Goal: Download file/media

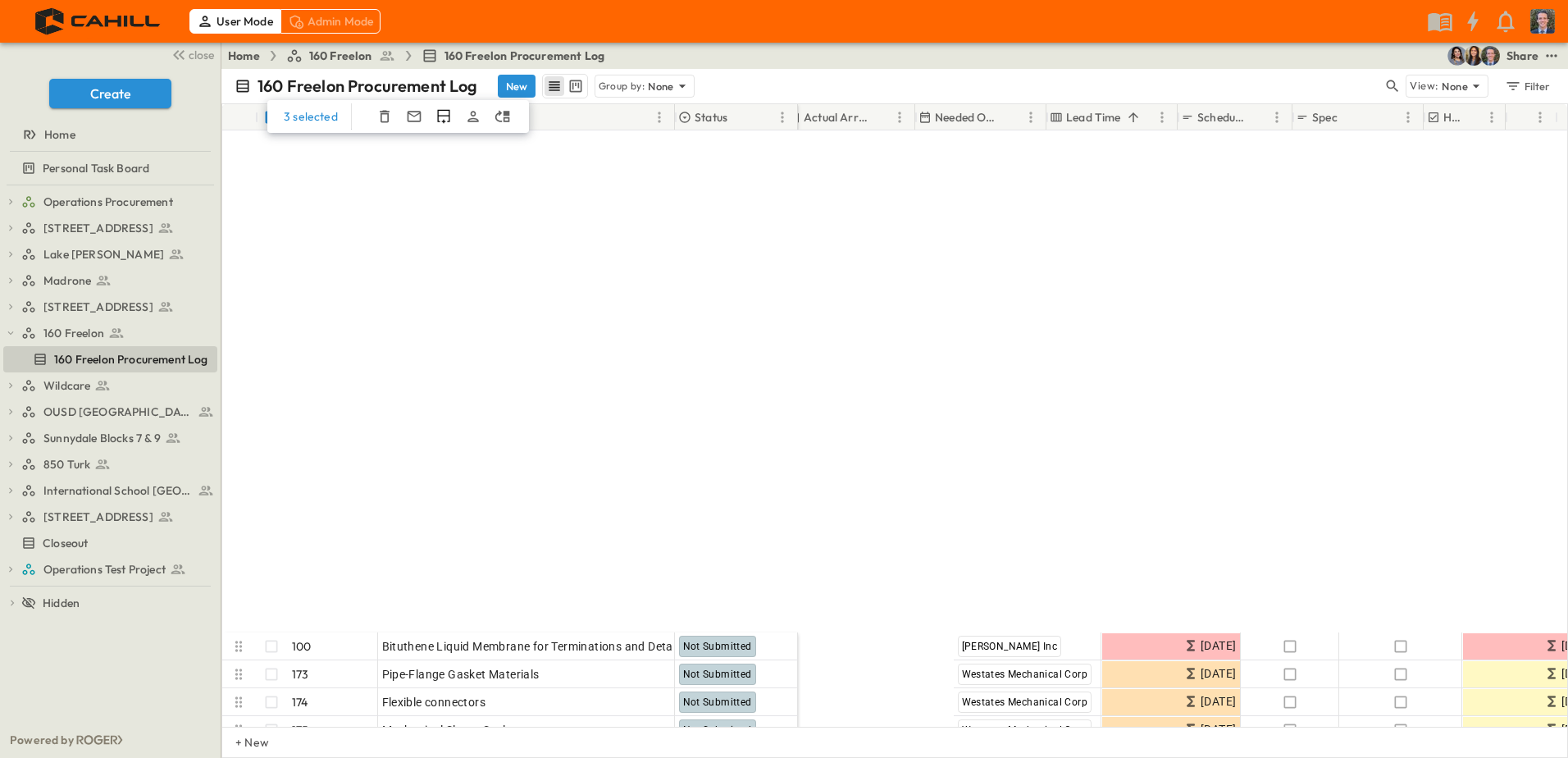
scroll to position [574, 1055]
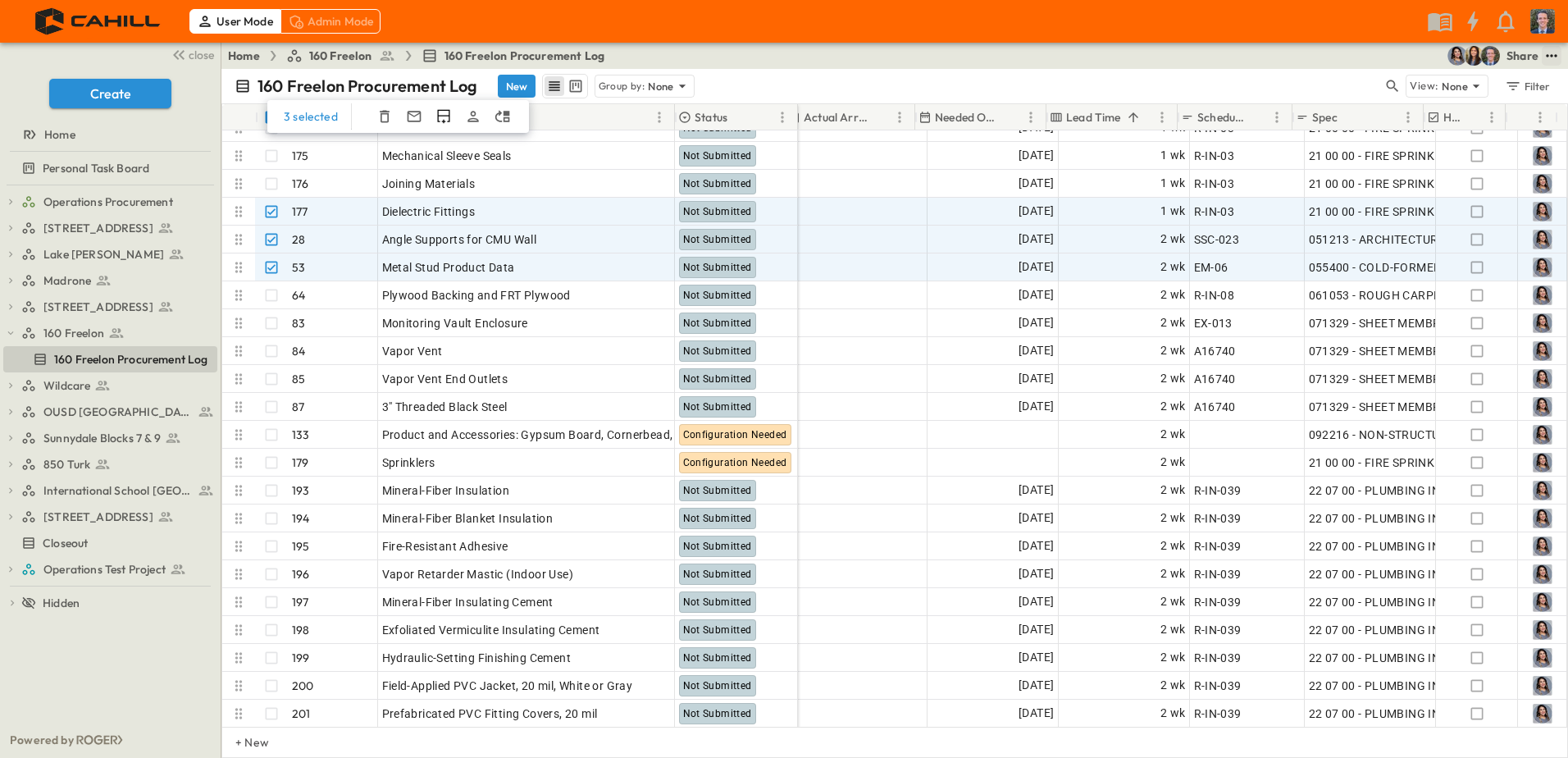
click at [1547, 51] on icon "test" at bounding box center [1551, 56] width 16 height 16
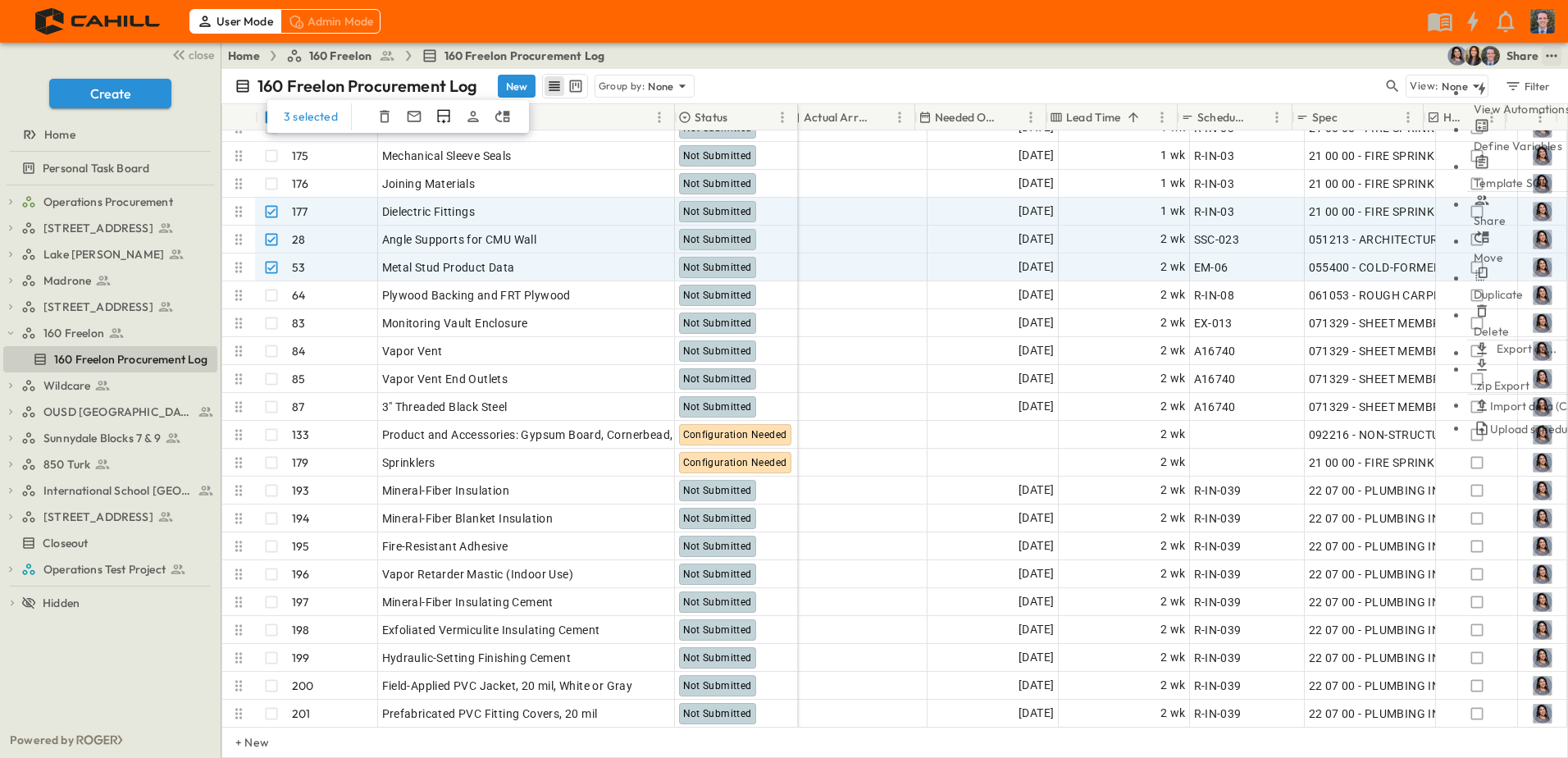
click at [318, 28] on div "Admin Mode" at bounding box center [331, 21] width 101 height 25
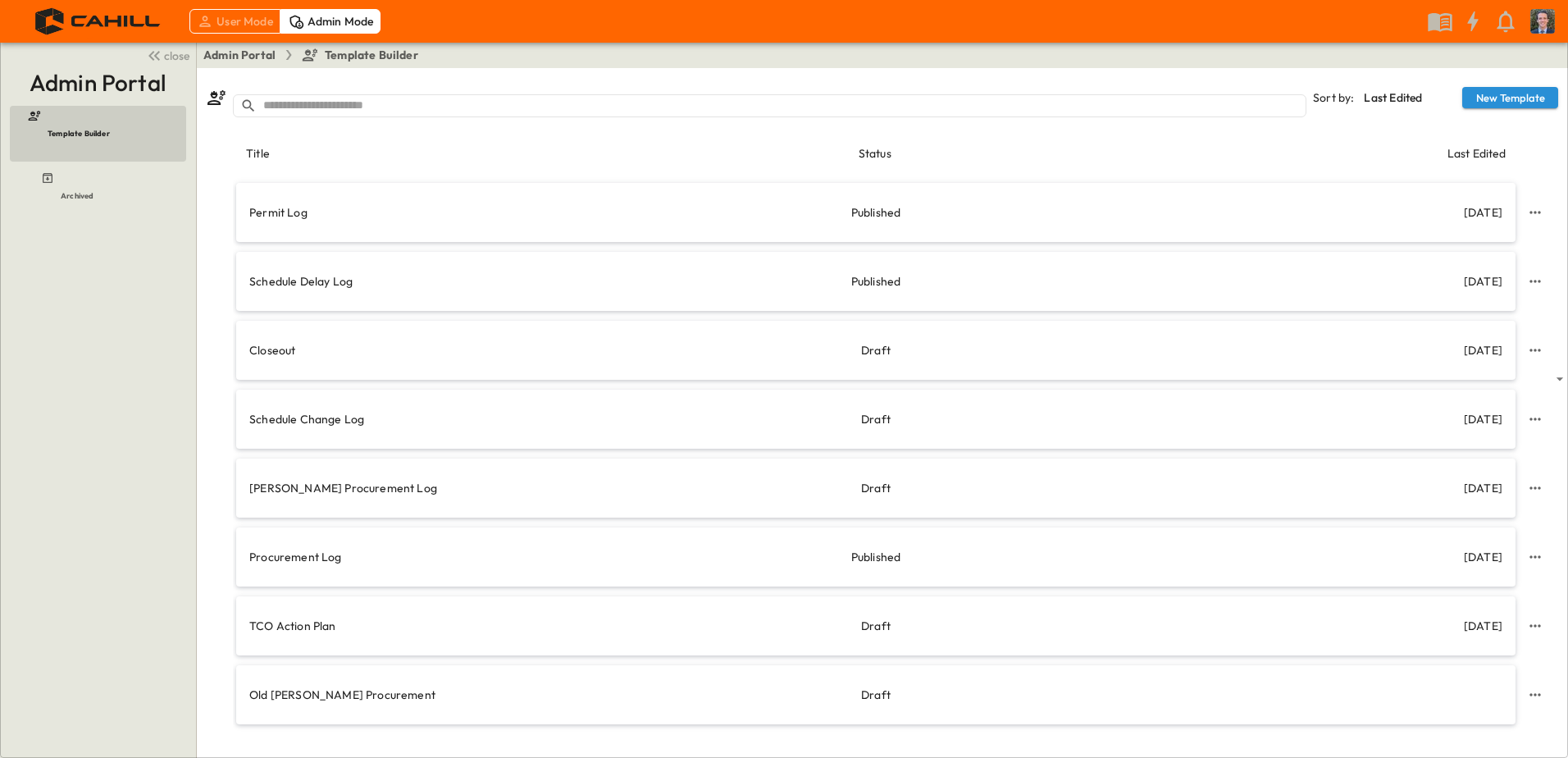
click at [235, 16] on div "User Mode" at bounding box center [235, 21] width 91 height 25
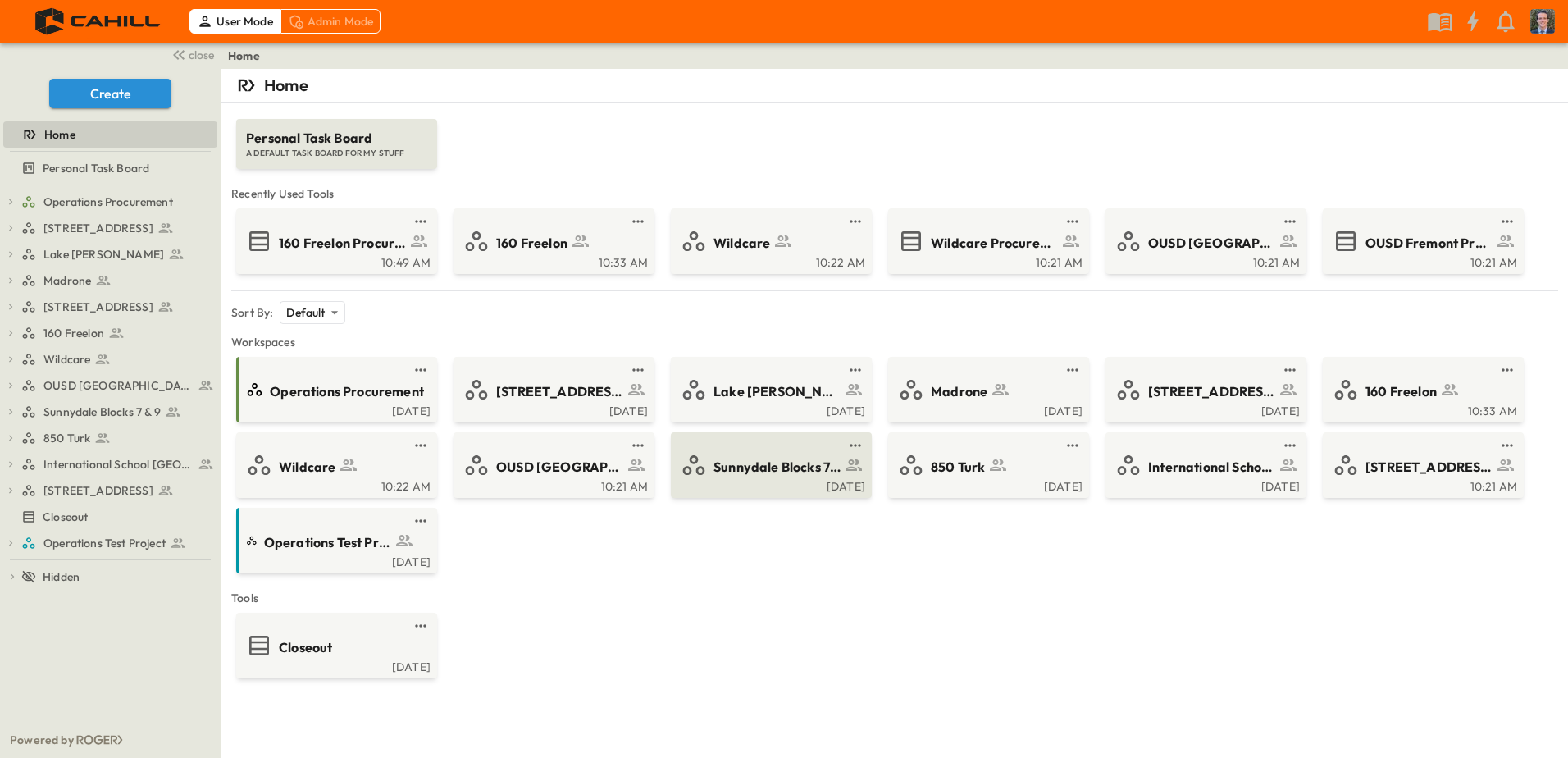
click at [754, 462] on span "Sunnydale Blocks 7 & 9" at bounding box center [776, 467] width 127 height 19
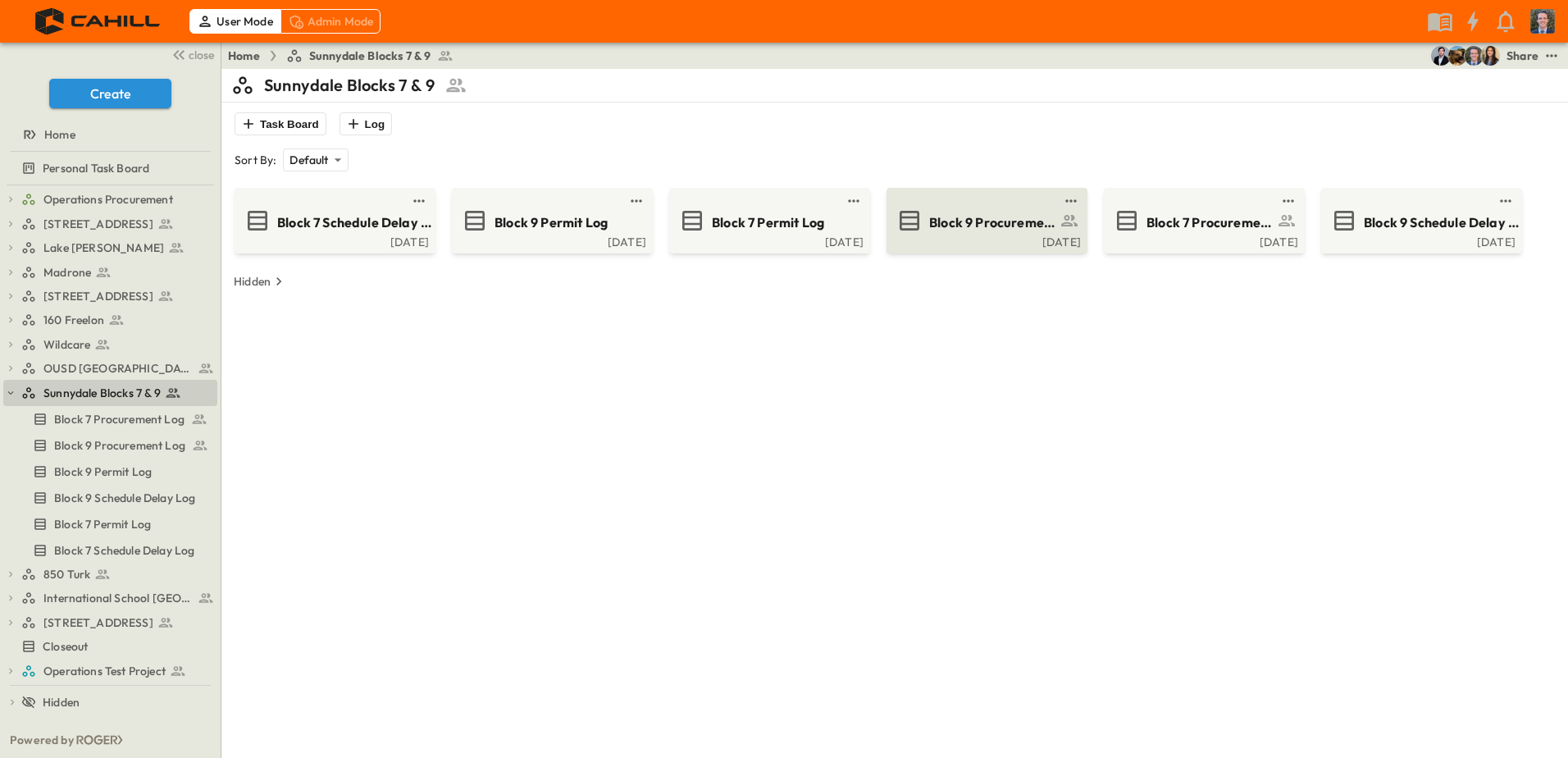
click at [1017, 231] on span "Block 9 Procurement Log" at bounding box center [992, 222] width 127 height 19
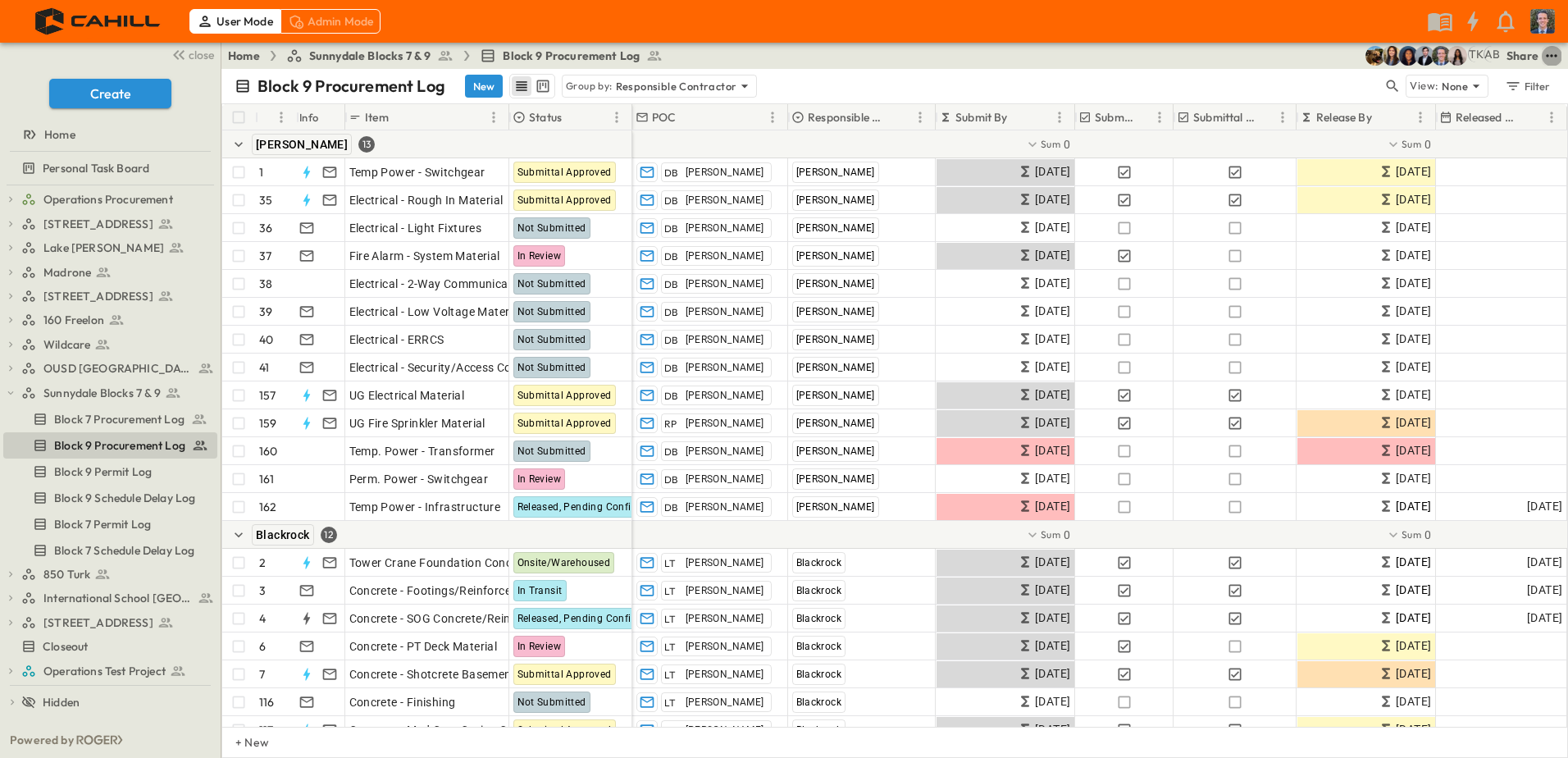
click at [1550, 56] on icon "test" at bounding box center [1551, 55] width 11 height 3
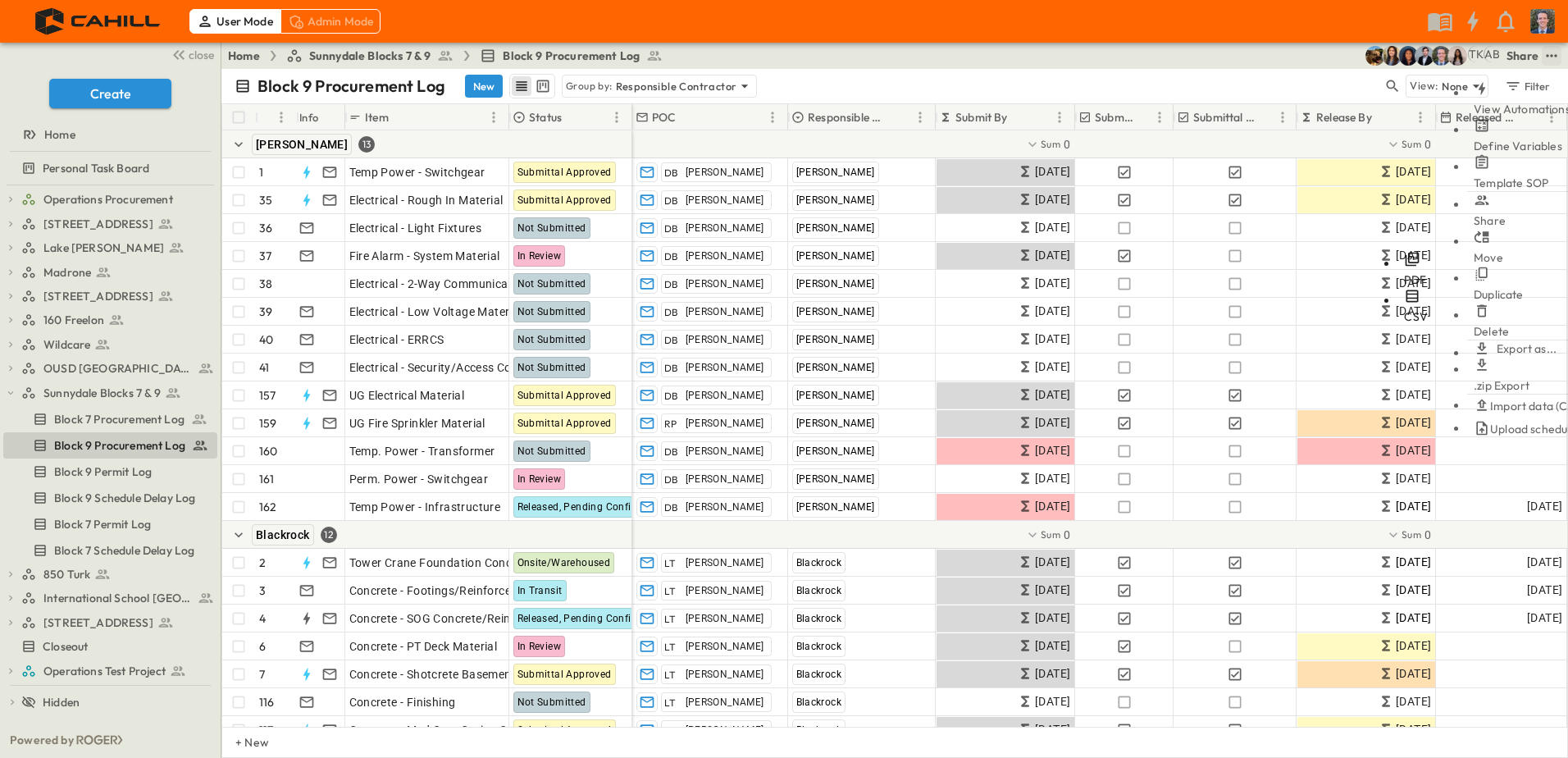
click at [1404, 272] on span "PDF" at bounding box center [1414, 279] width 22 height 15
